Goal: Information Seeking & Learning: Learn about a topic

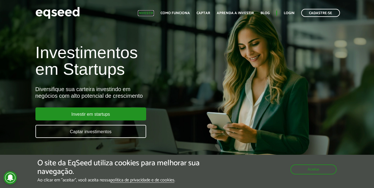
click at [148, 13] on link "Investir" at bounding box center [146, 13] width 16 height 4
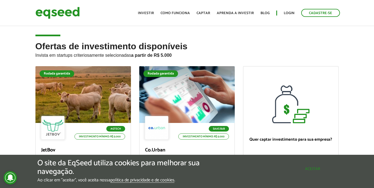
click at [308, 174] on div "O site da EqSeed utiliza cookies para melhorar sua navegação. Ao clicar em "ace…" at bounding box center [187, 171] width 300 height 24
click at [316, 170] on button "Aceitar" at bounding box center [313, 169] width 48 height 9
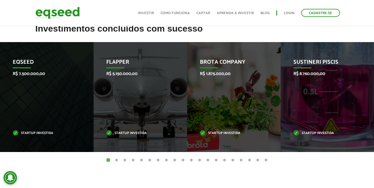
scroll to position [222, 0]
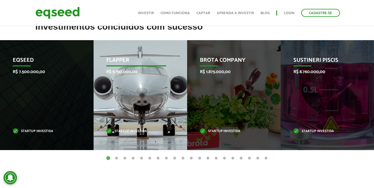
click at [116, 91] on div "Flapper R$ 5.150.000,00 Startup investida" at bounding box center [136, 95] width 85 height 110
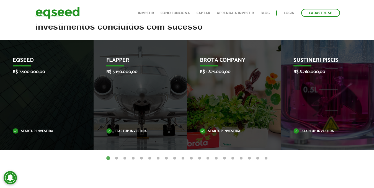
click at [116, 160] on button "2" at bounding box center [117, 159] width 6 height 6
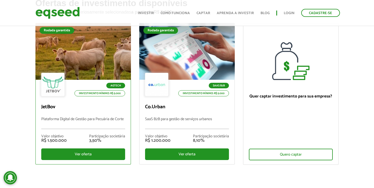
scroll to position [41, 0]
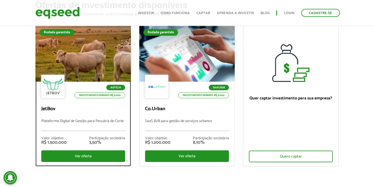
click at [70, 72] on div at bounding box center [83, 53] width 115 height 68
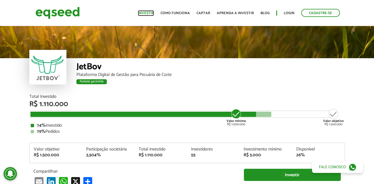
click at [152, 15] on link "Investir" at bounding box center [146, 13] width 16 height 4
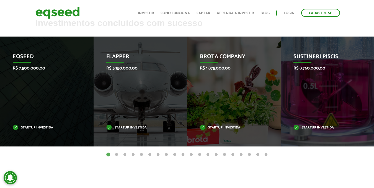
scroll to position [223, 0]
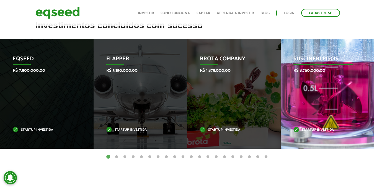
click at [321, 59] on p "Sustineri Piscis" at bounding box center [324, 60] width 60 height 9
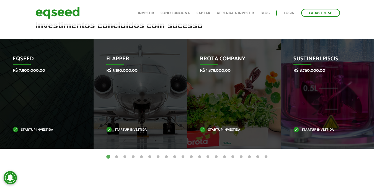
click at [117, 155] on button "2" at bounding box center [117, 157] width 6 height 6
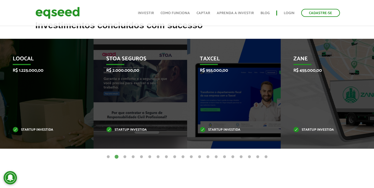
click at [123, 156] on button "3" at bounding box center [125, 157] width 6 height 6
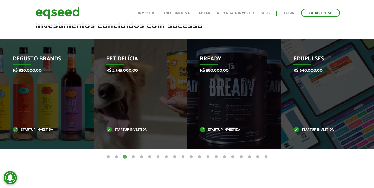
click at [133, 156] on button "4" at bounding box center [134, 157] width 6 height 6
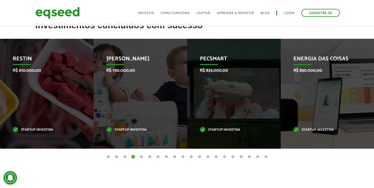
click at [142, 157] on button "5" at bounding box center [142, 157] width 6 height 6
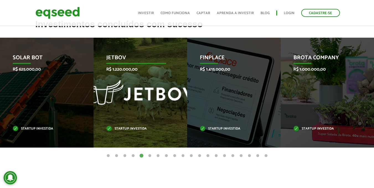
scroll to position [227, 0]
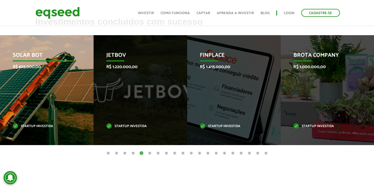
click at [44, 93] on div "Solar Bot R$ 625.000,00 Startup investida" at bounding box center [42, 90] width 85 height 110
click at [27, 52] on p "Solar Bot" at bounding box center [43, 56] width 60 height 9
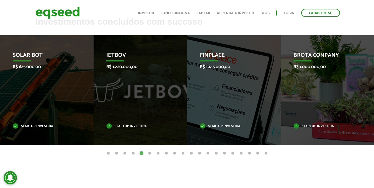
click at [151, 155] on button "6" at bounding box center [150, 154] width 6 height 6
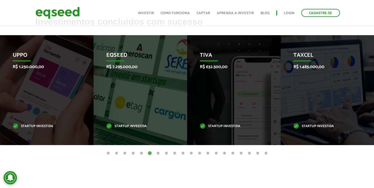
click at [157, 152] on button "7" at bounding box center [158, 154] width 6 height 6
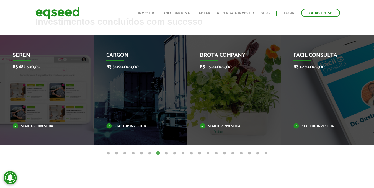
click at [165, 153] on button "8" at bounding box center [167, 154] width 6 height 6
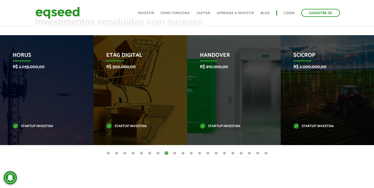
click at [175, 154] on button "9" at bounding box center [175, 154] width 6 height 6
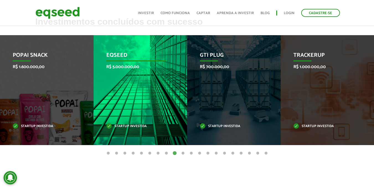
click at [149, 109] on div "EqSeed R$ 5.000.000,00 Startup investida" at bounding box center [136, 90] width 85 height 110
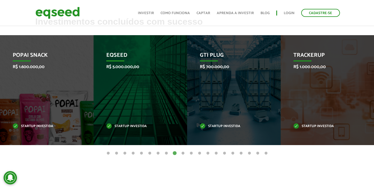
click at [183, 152] on button "10" at bounding box center [183, 154] width 6 height 6
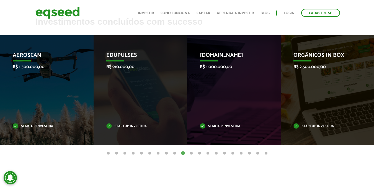
click at [192, 153] on button "11" at bounding box center [192, 154] width 6 height 6
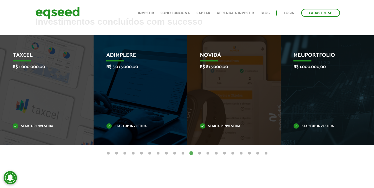
click at [199, 154] on button "12" at bounding box center [200, 154] width 6 height 6
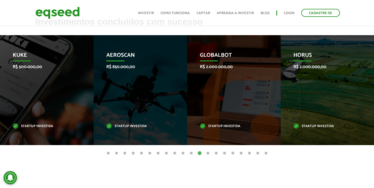
click at [208, 154] on button "13" at bounding box center [208, 154] width 6 height 6
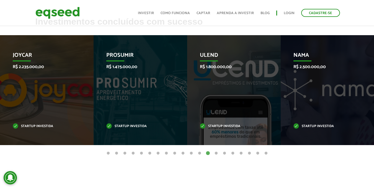
click at [216, 153] on button "14" at bounding box center [217, 154] width 6 height 6
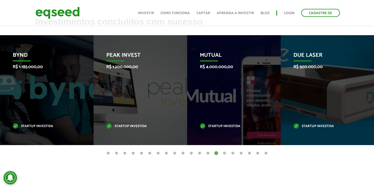
click at [225, 154] on button "15" at bounding box center [225, 154] width 6 height 6
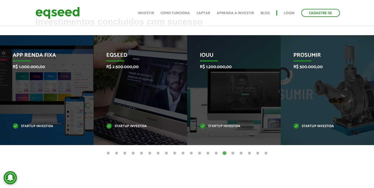
click at [232, 154] on button "16" at bounding box center [233, 154] width 6 height 6
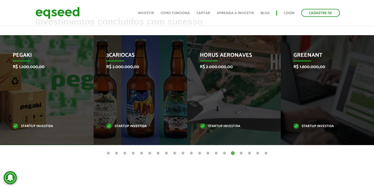
click at [241, 154] on button "17" at bounding box center [242, 154] width 6 height 6
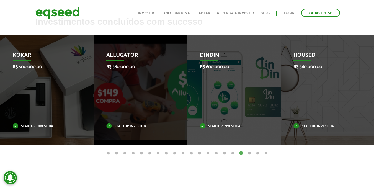
click at [249, 154] on button "18" at bounding box center [250, 154] width 6 height 6
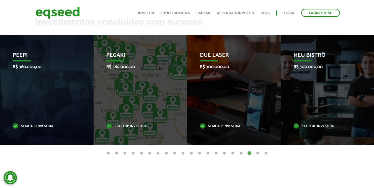
click at [258, 153] on button "19" at bounding box center [258, 154] width 6 height 6
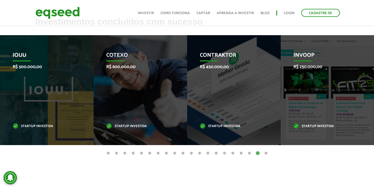
click at [264, 153] on button "20" at bounding box center [267, 154] width 6 height 6
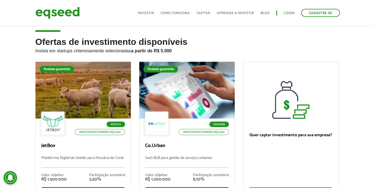
scroll to position [0, 0]
